Goal: Task Accomplishment & Management: Manage account settings

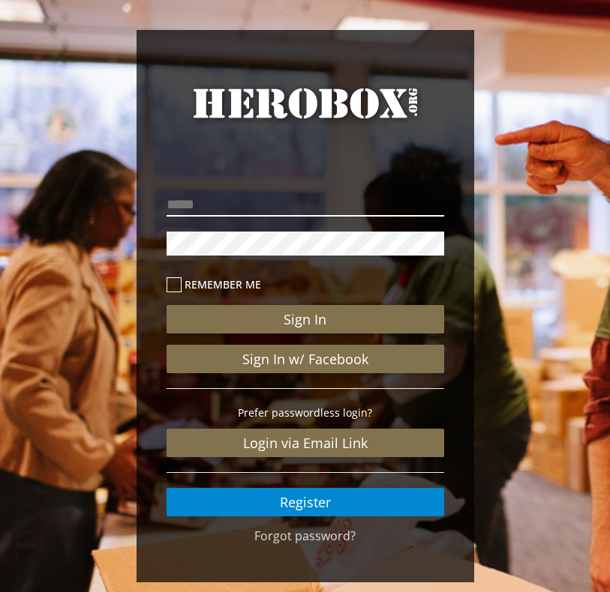
type input "**********"
click at [304, 319] on button "Sign In" at bounding box center [304, 319] width 277 height 28
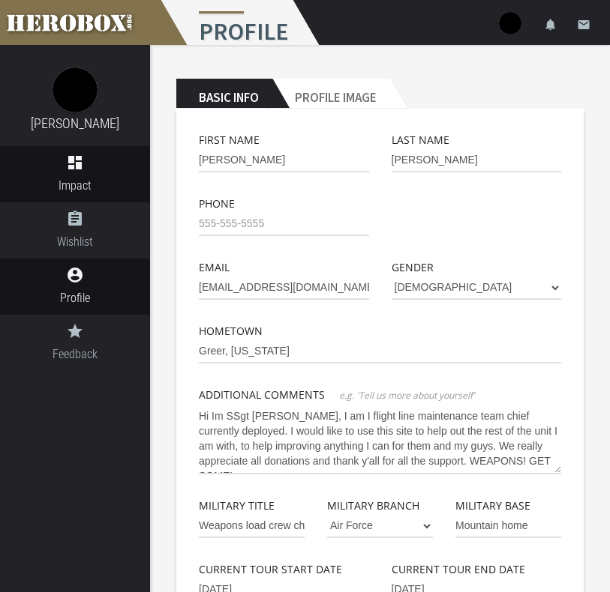
click at [82, 160] on icon "dashboard" at bounding box center [75, 163] width 150 height 18
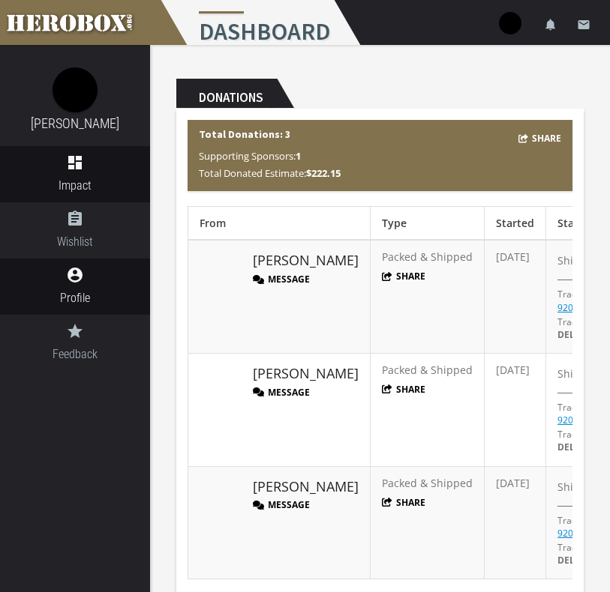
click at [68, 295] on span "Profile" at bounding box center [75, 298] width 150 height 19
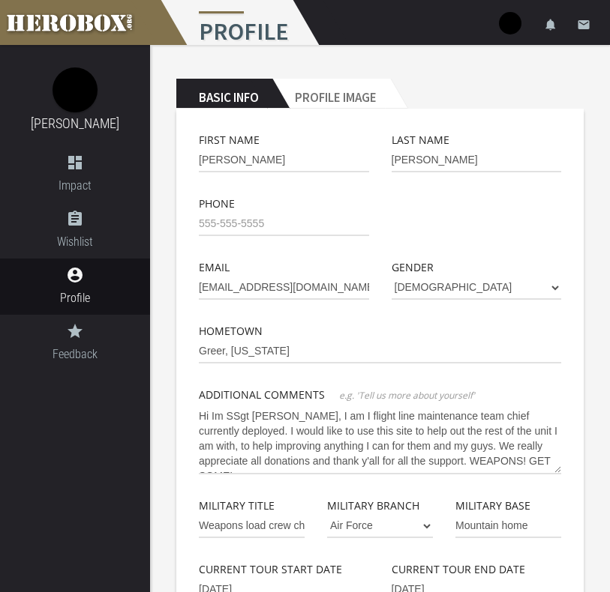
scroll to position [100, 0]
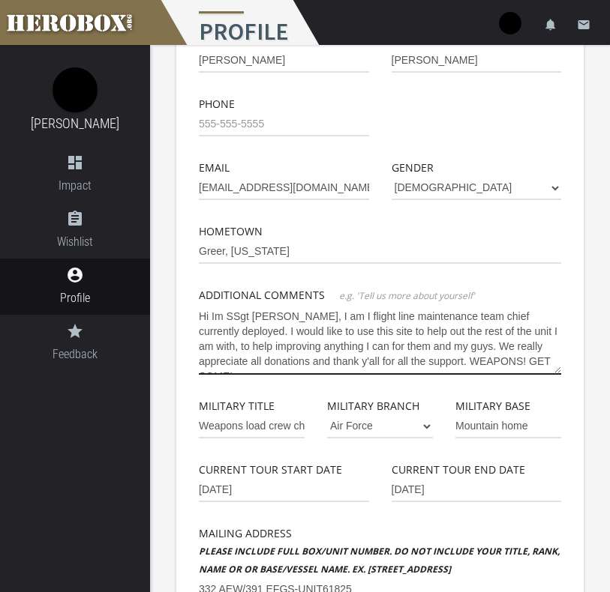
click at [531, 362] on textarea "Hi Im SSgt [PERSON_NAME], I am I flight line maintenance team chief currently d…" at bounding box center [380, 339] width 362 height 70
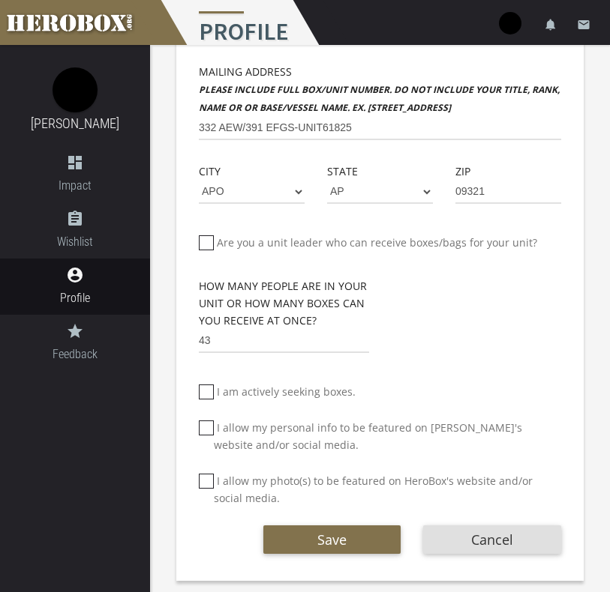
scroll to position [562, 0]
type textarea "Hi Im SSgt [PERSON_NAME], I am I flight line maintenance team chief currently d…"
click at [202, 431] on icon at bounding box center [206, 428] width 15 height 15
click at [202, 431] on input "I allow my personal info to be featured on [PERSON_NAME]'s website and/or socia…" at bounding box center [204, 434] width 10 height 24
checkbox input "****"
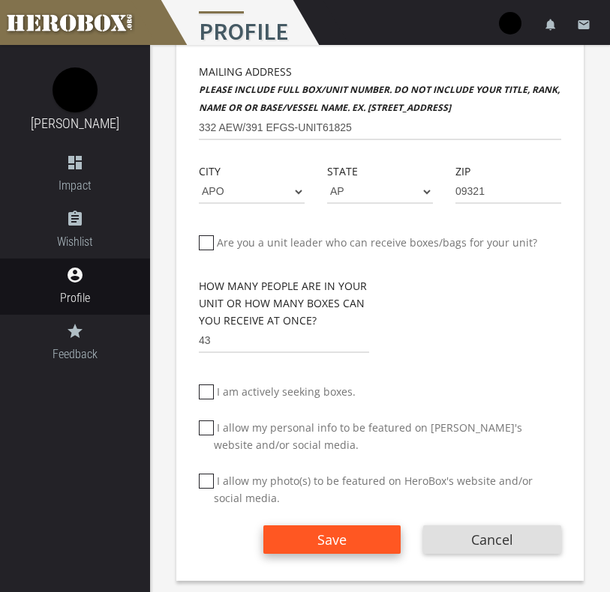
click at [329, 547] on span "Save" at bounding box center [331, 540] width 29 height 18
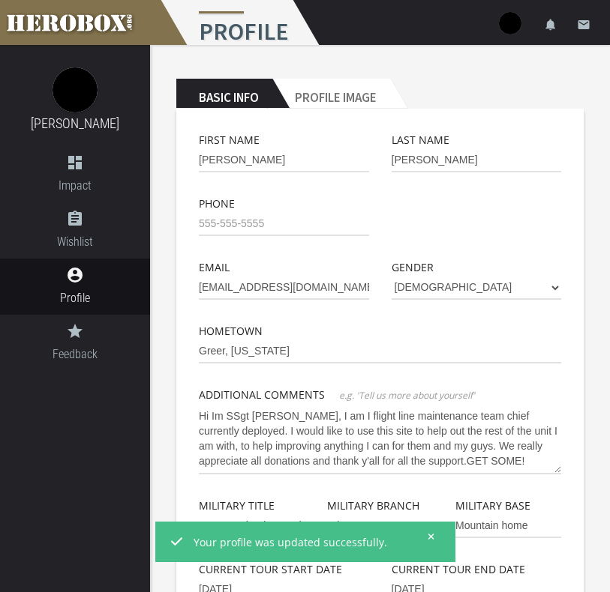
scroll to position [0, 0]
